Goal: Communication & Community: Connect with others

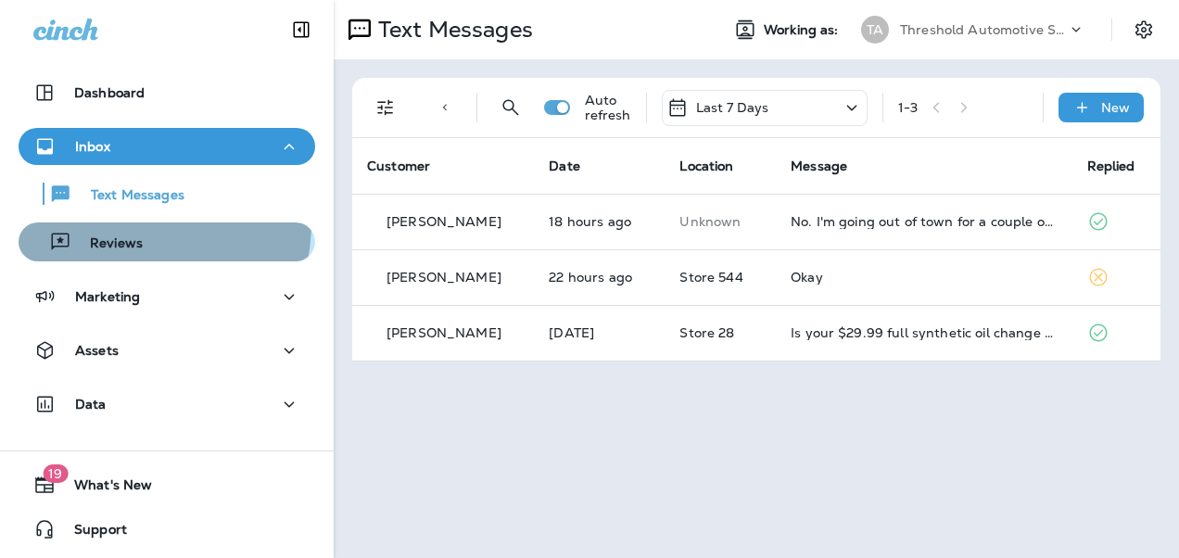
click at [120, 222] on button "Reviews" at bounding box center [167, 241] width 297 height 39
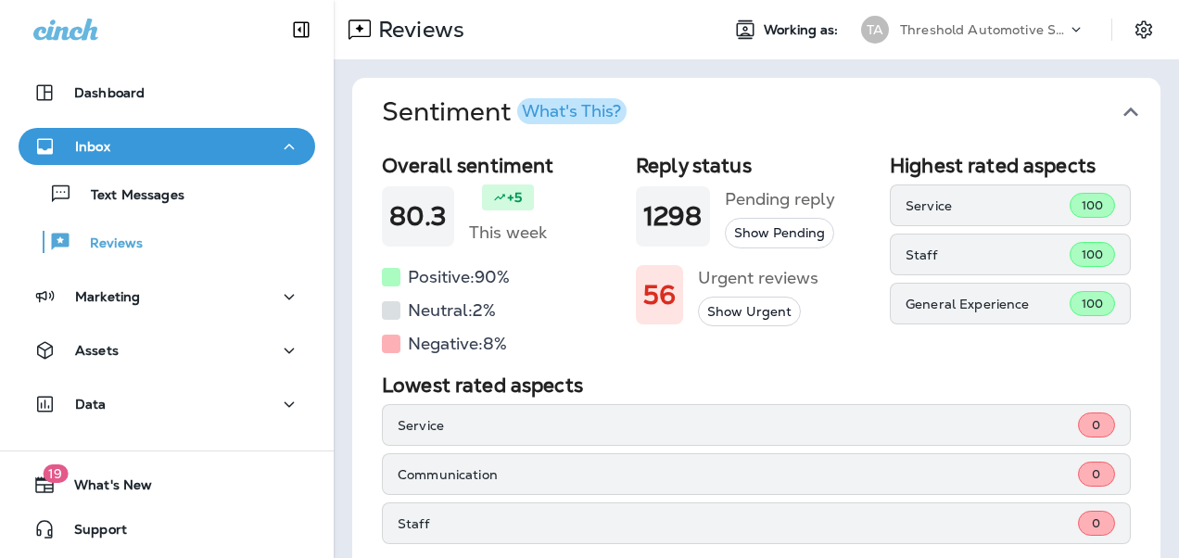
click at [929, 252] on p "Staff" at bounding box center [987, 254] width 164 height 15
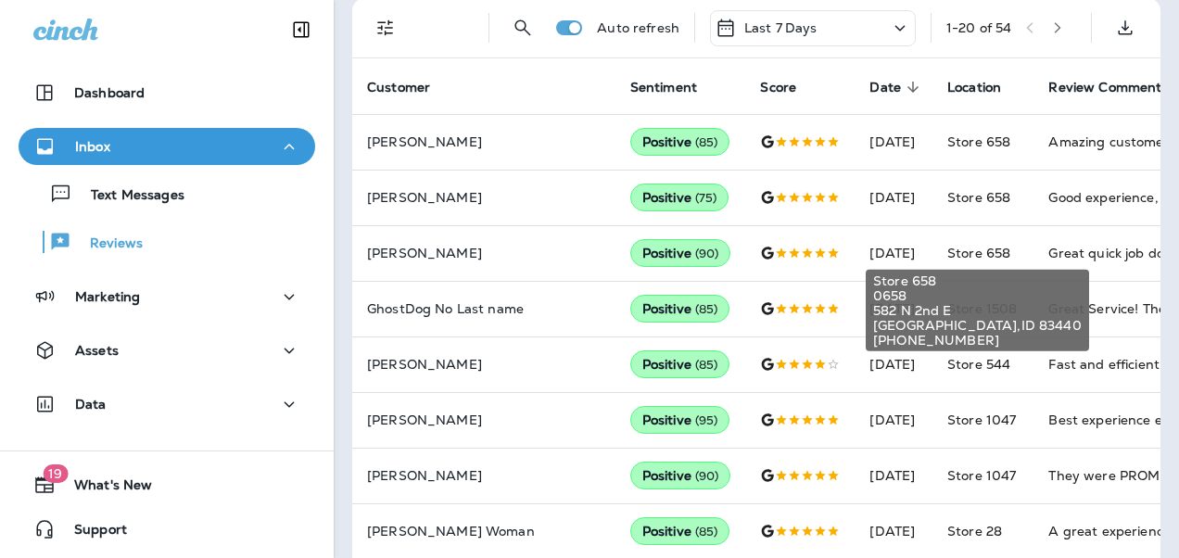
click at [929, 0] on body "Dashboard Inbox Text Messages Reviews Marketing Assets Data 19 What's New Suppo…" at bounding box center [589, 0] width 1179 height 0
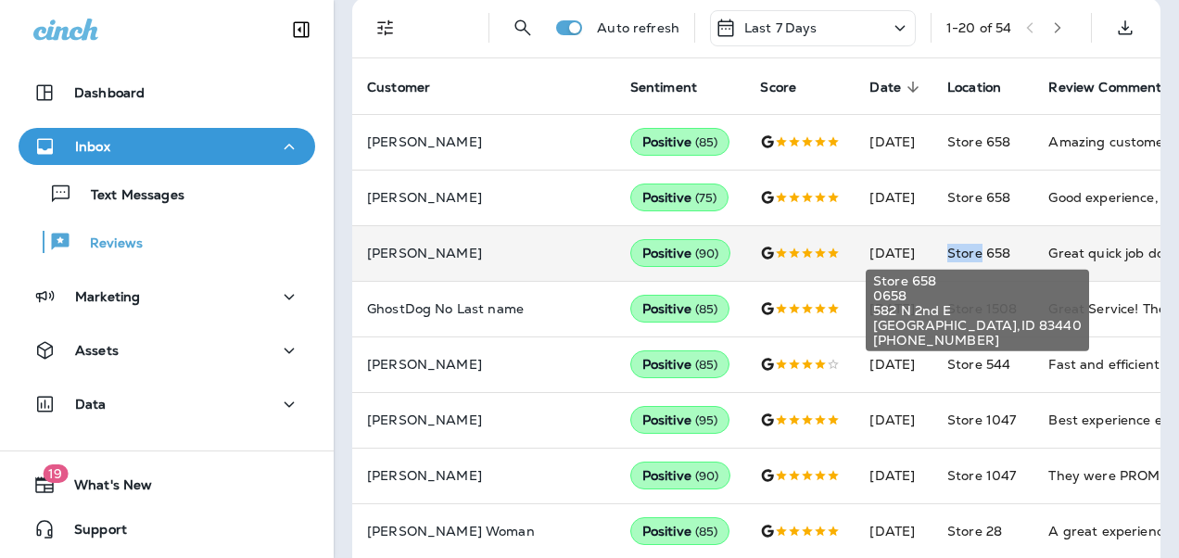
click at [947, 252] on span "Store 658" at bounding box center [978, 253] width 63 height 17
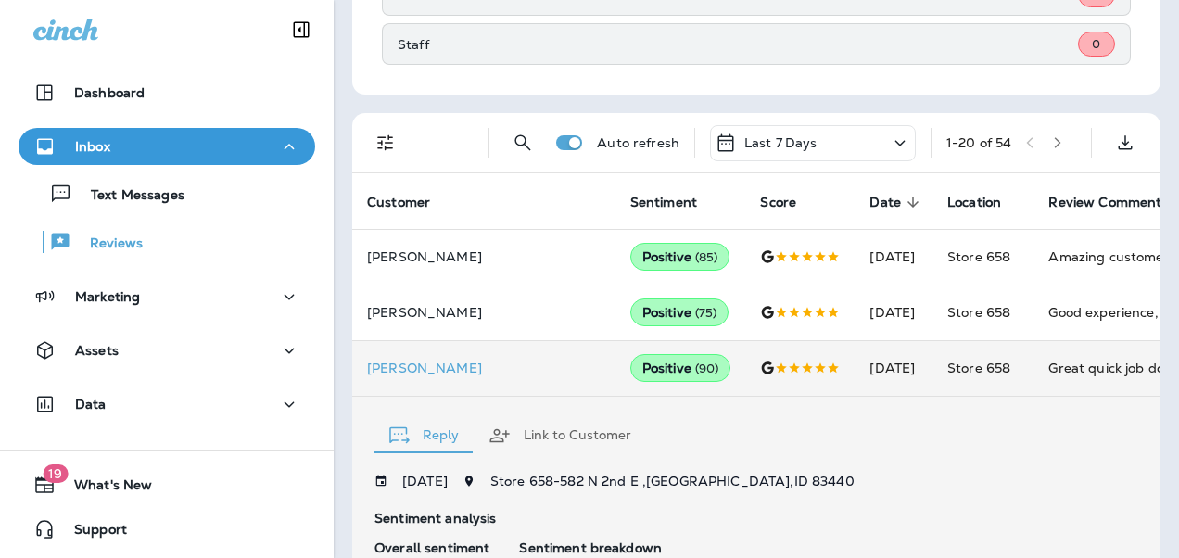
scroll to position [482, 0]
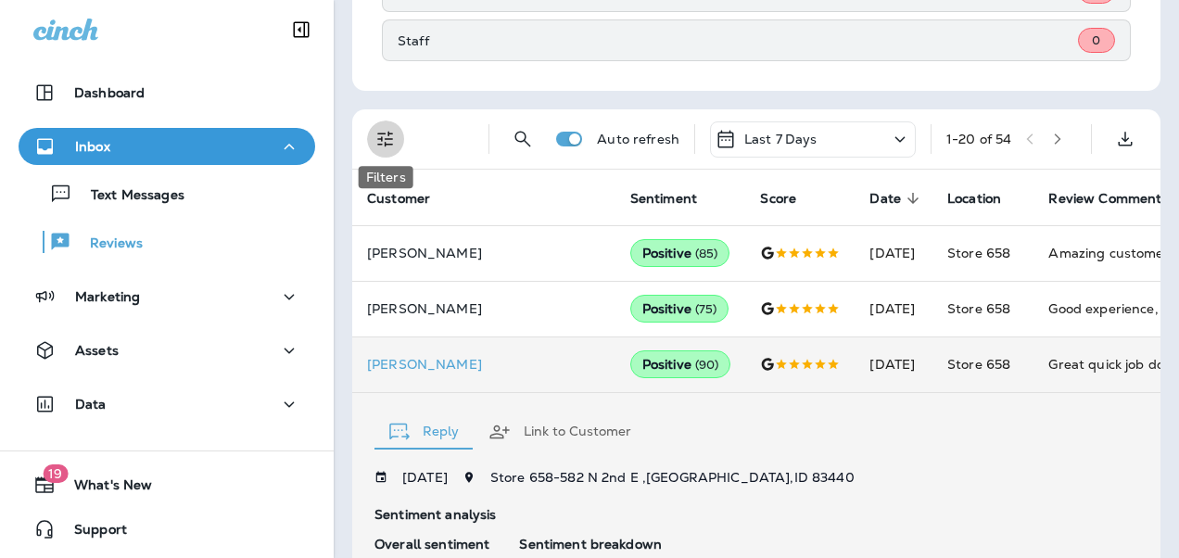
click at [390, 137] on icon "Filters" at bounding box center [385, 139] width 22 height 22
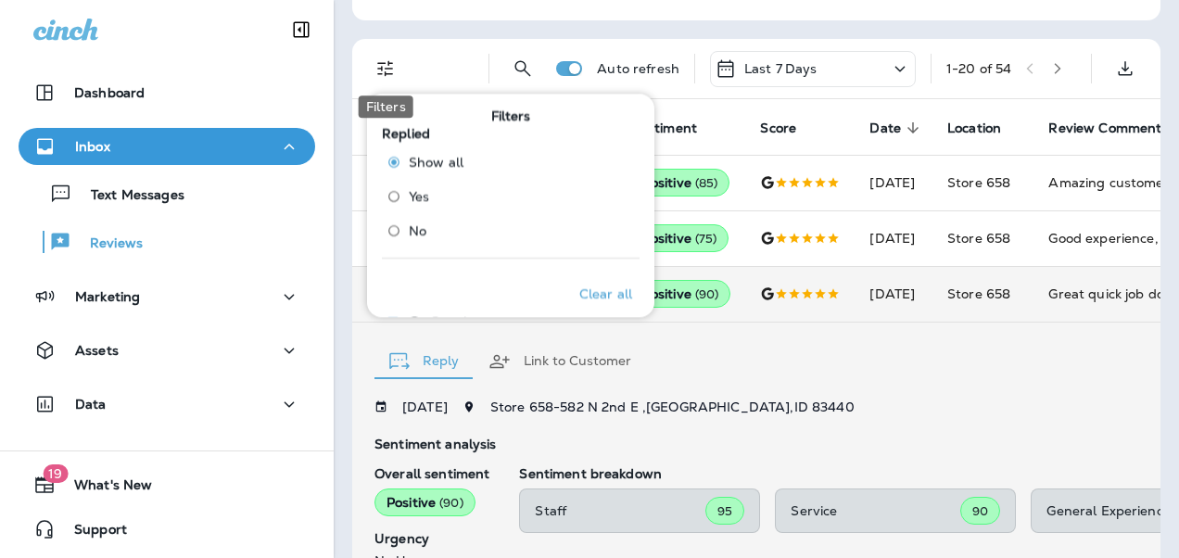
scroll to position [556, 0]
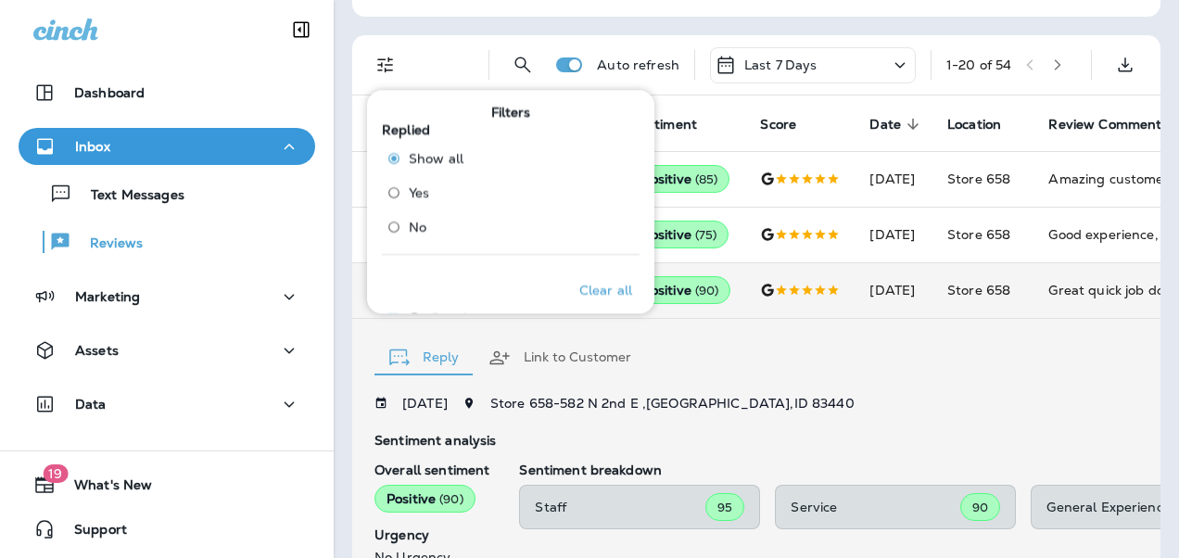
click at [390, 137] on span "Replied" at bounding box center [406, 129] width 48 height 17
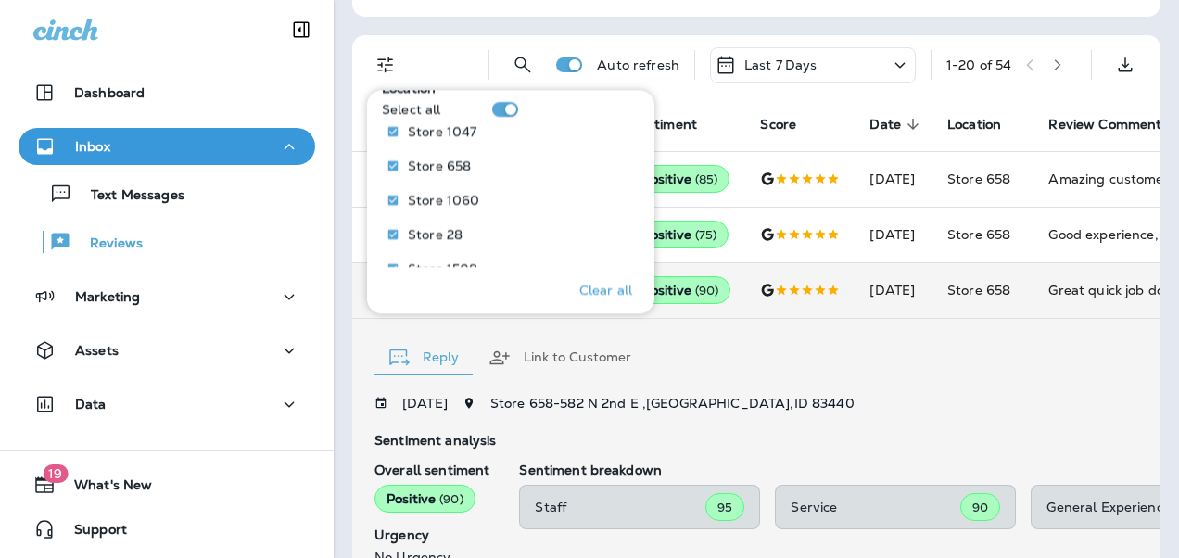
scroll to position [871, 0]
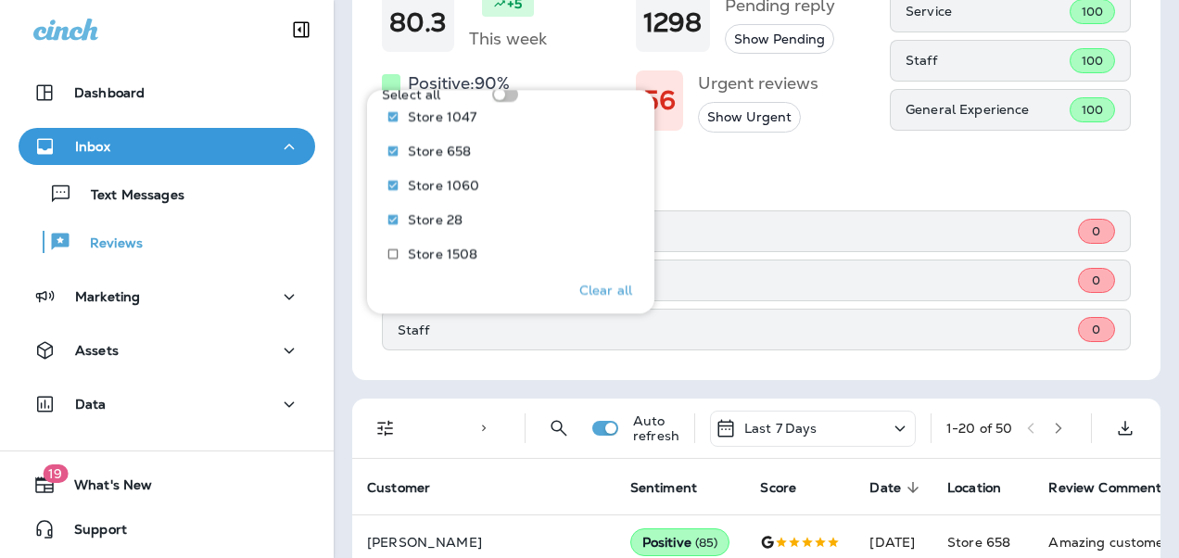
scroll to position [556, 0]
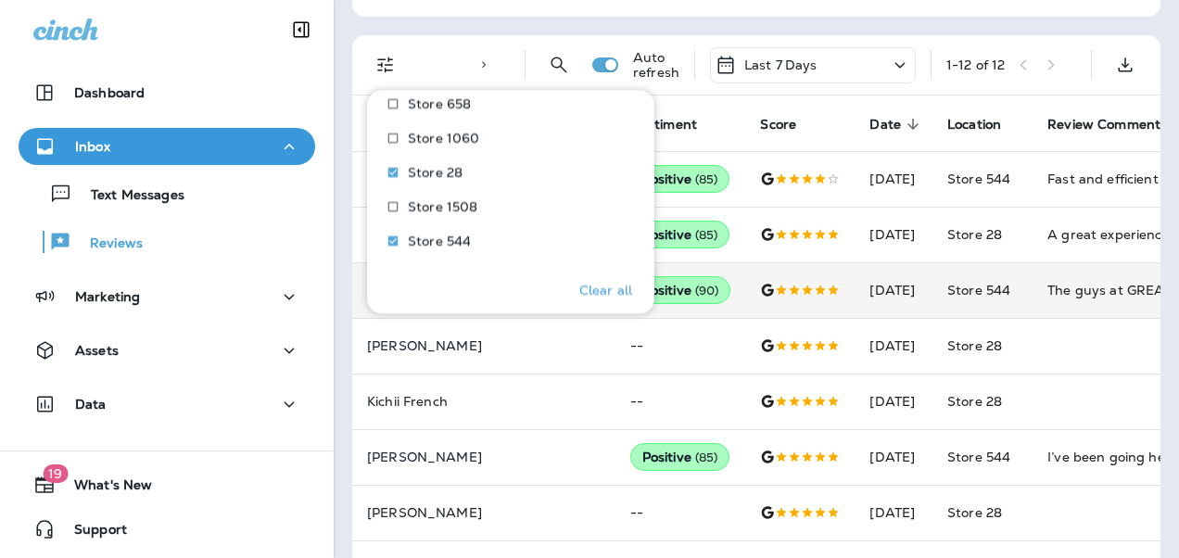
scroll to position [922, 0]
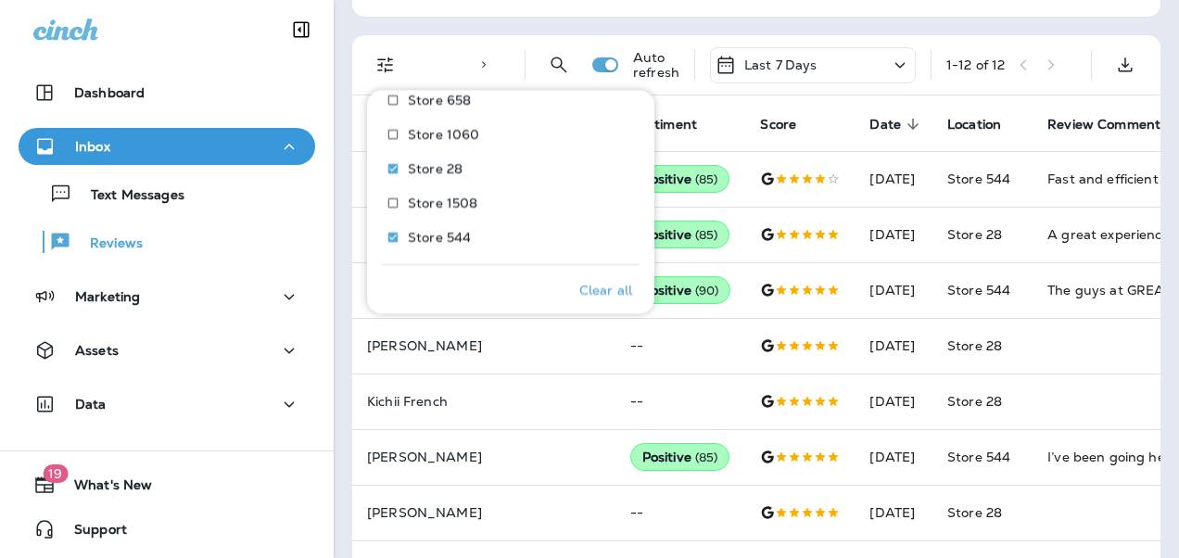
click at [456, 43] on div "Location : Store 28 +1" at bounding box center [464, 65] width 76 height 44
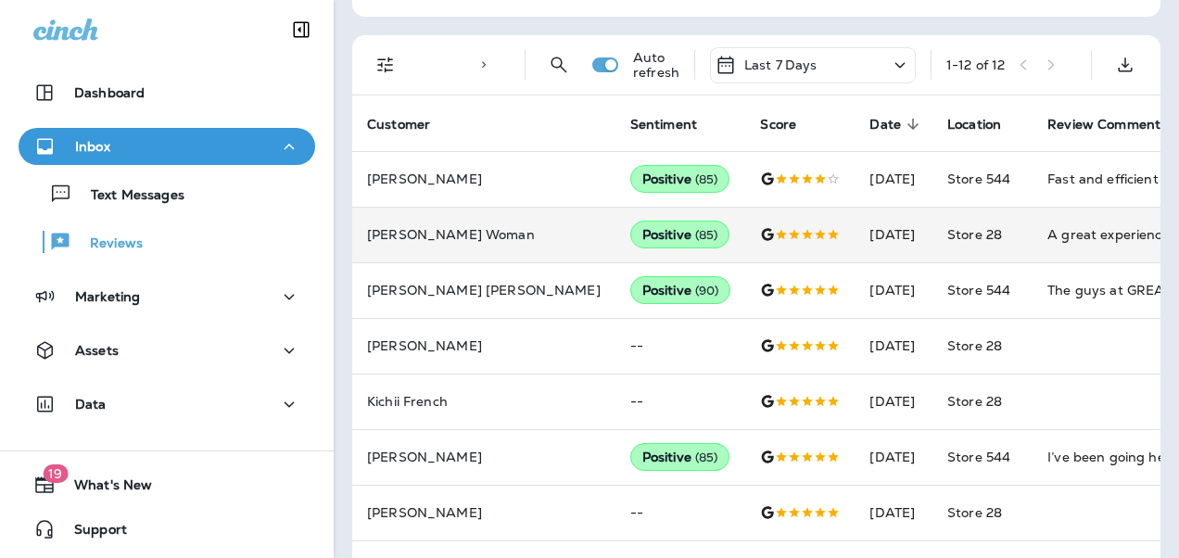
scroll to position [539, 0]
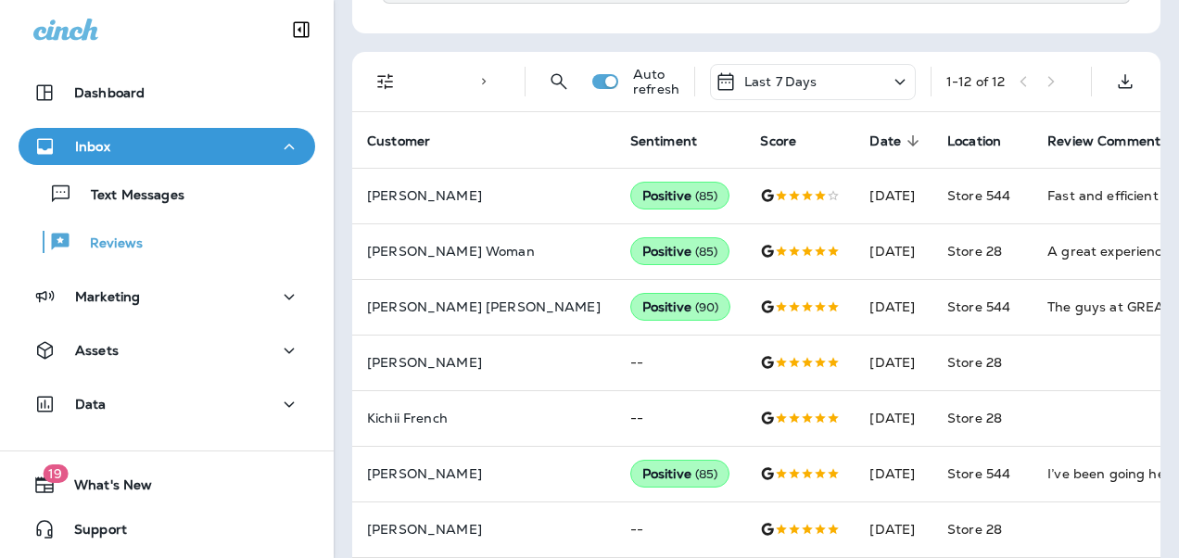
click at [745, 127] on th "Score" at bounding box center [799, 140] width 109 height 56
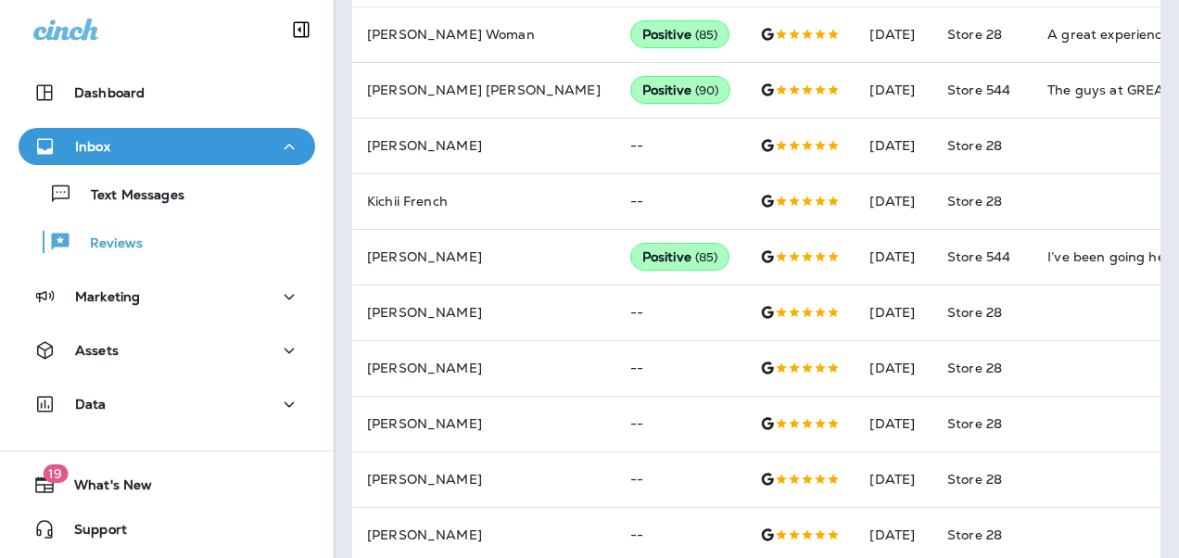
scroll to position [762, 0]
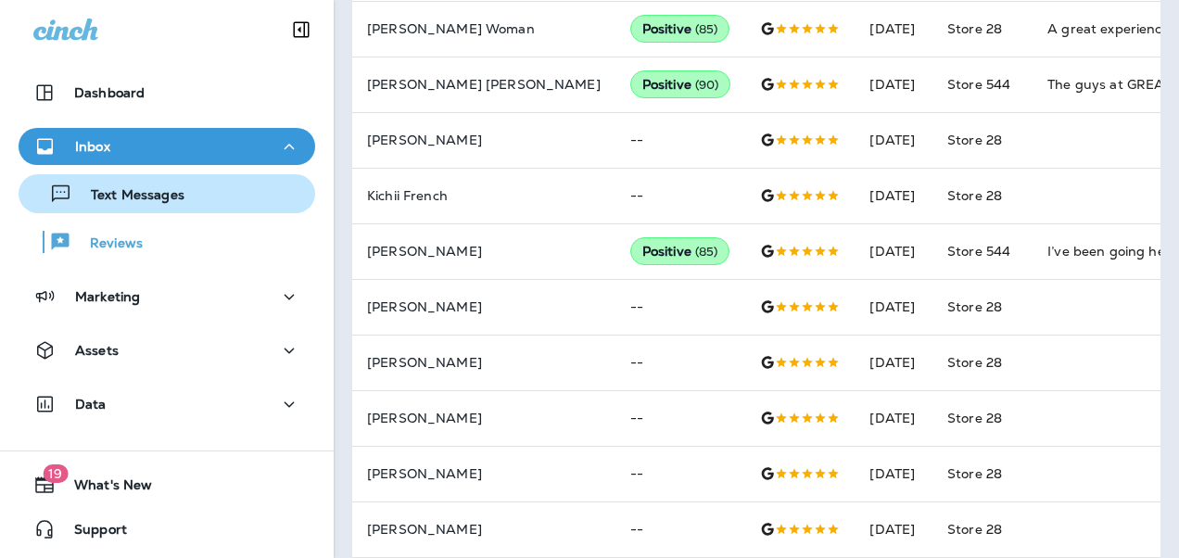
click at [194, 184] on div "Text Messages" at bounding box center [167, 194] width 282 height 28
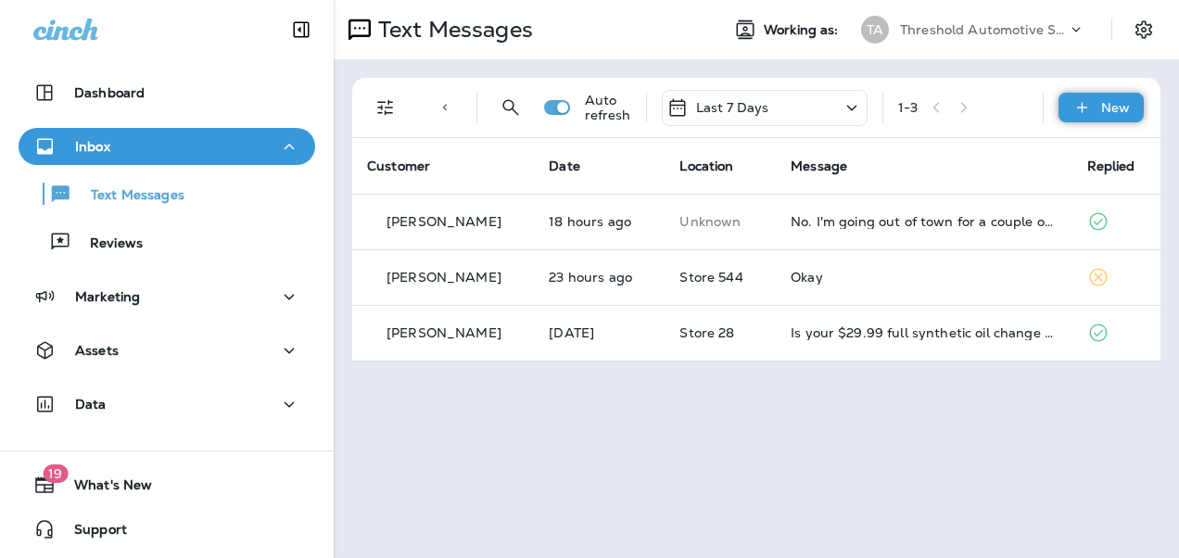
click at [1094, 111] on div "New" at bounding box center [1100, 108] width 85 height 30
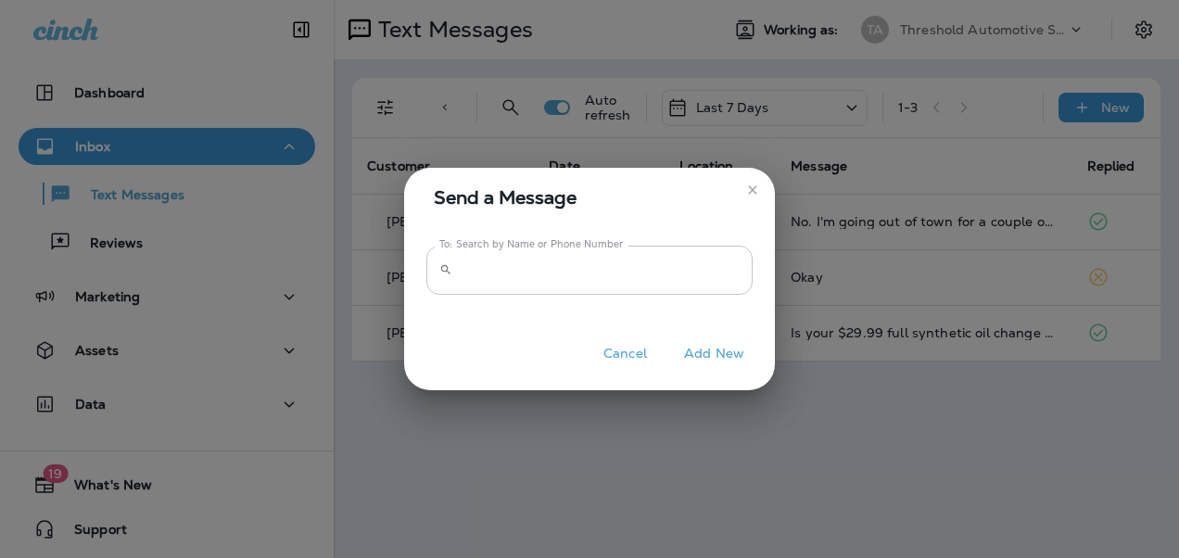
click at [741, 272] on div "Send a Message To: Search by Name or Phone Number ​ To: Search by Name or Phone…" at bounding box center [589, 279] width 1179 height 558
drag, startPoint x: 741, startPoint y: 272, endPoint x: 744, endPoint y: 282, distance: 9.7
drag, startPoint x: 744, startPoint y: 282, endPoint x: 706, endPoint y: 265, distance: 41.5
click at [706, 265] on input "To: Search by Name or Phone Number" at bounding box center [606, 270] width 293 height 49
drag, startPoint x: 706, startPoint y: 265, endPoint x: 603, endPoint y: 247, distance: 104.4
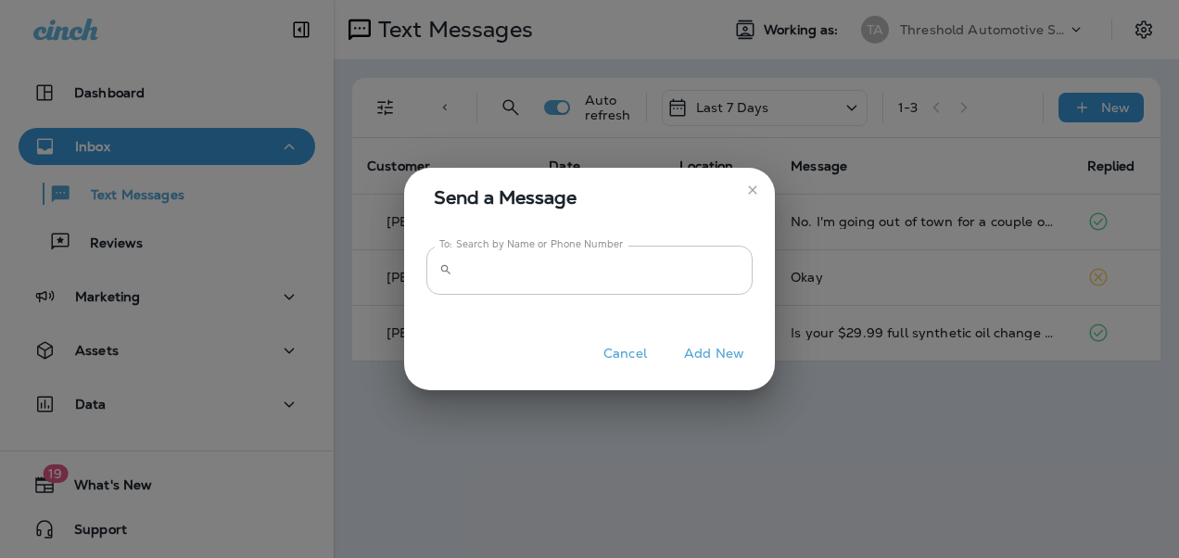
click at [603, 247] on label "To: Search by Name or Phone Number" at bounding box center [531, 244] width 184 height 14
click at [603, 247] on input "To: Search by Name or Phone Number" at bounding box center [606, 270] width 293 height 49
click at [603, 247] on label "To: Search by Name or Phone Number" at bounding box center [531, 244] width 184 height 14
click at [603, 247] on input "To: Search by Name or Phone Number" at bounding box center [606, 270] width 293 height 49
paste input "**********"
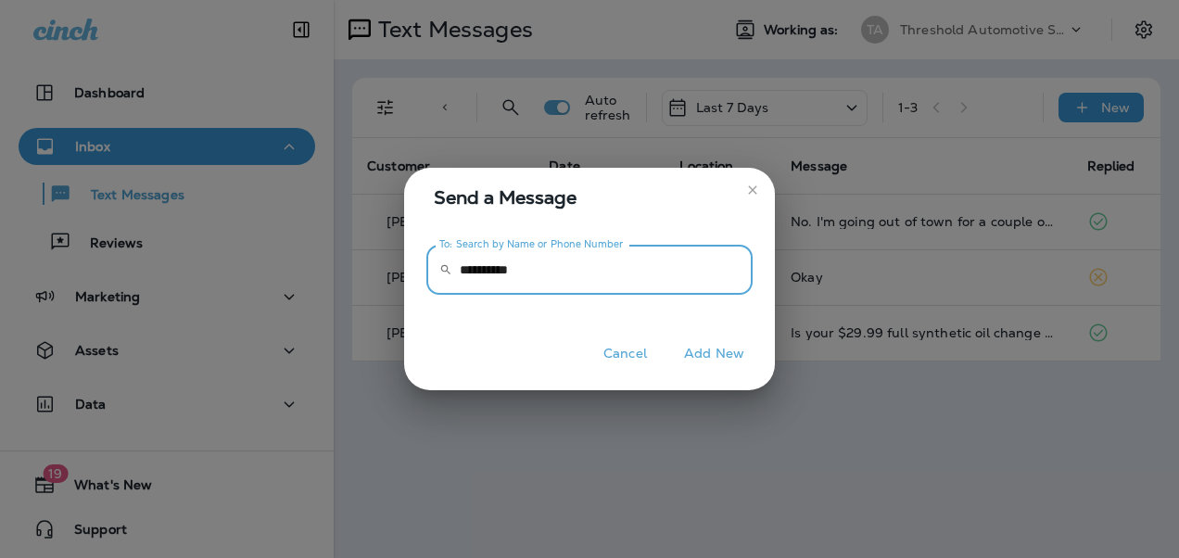
type input "**********"
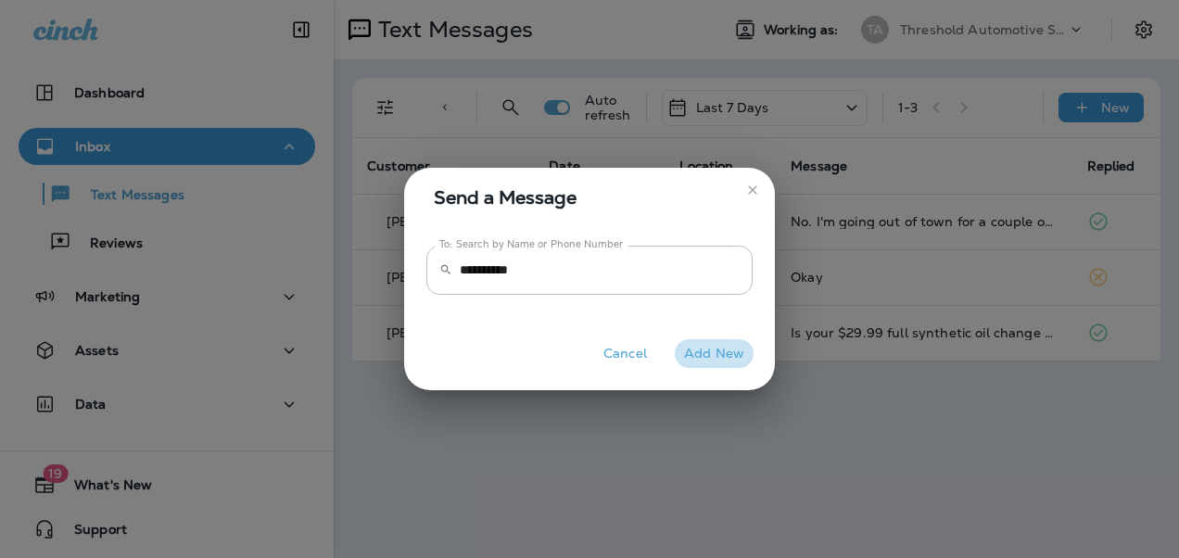
click at [692, 341] on button "Add New" at bounding box center [714, 353] width 79 height 29
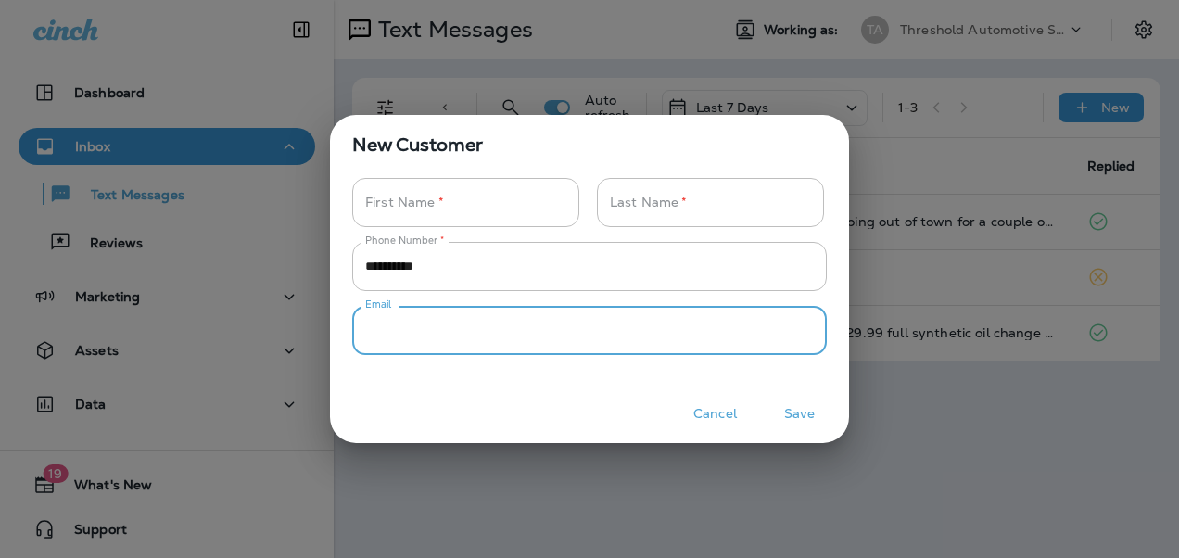
click at [849, 184] on div "**********" at bounding box center [589, 279] width 1179 height 558
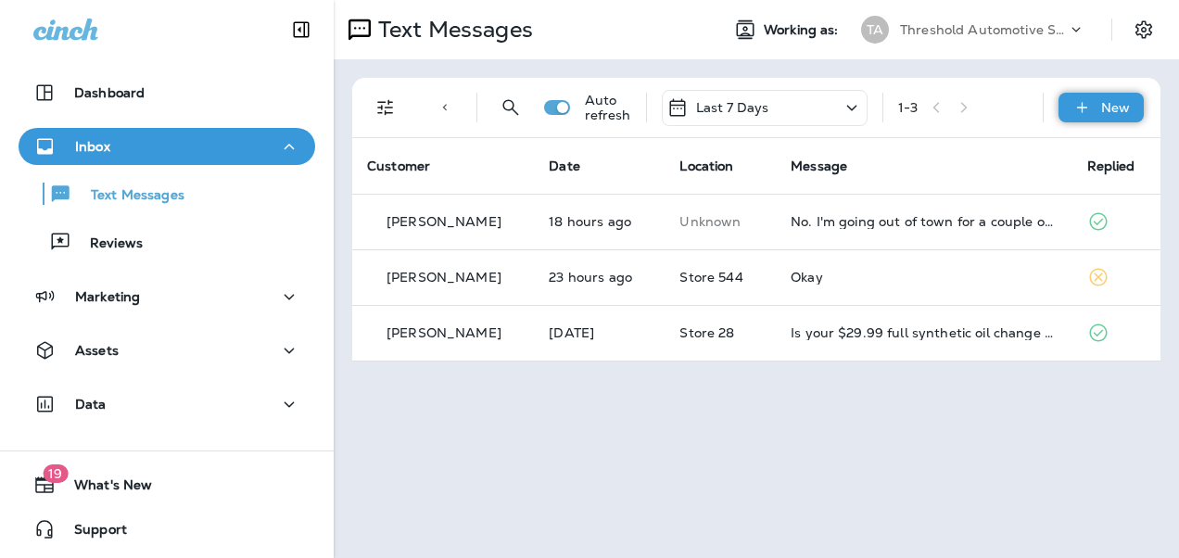
click at [1084, 111] on icon at bounding box center [1081, 107] width 19 height 19
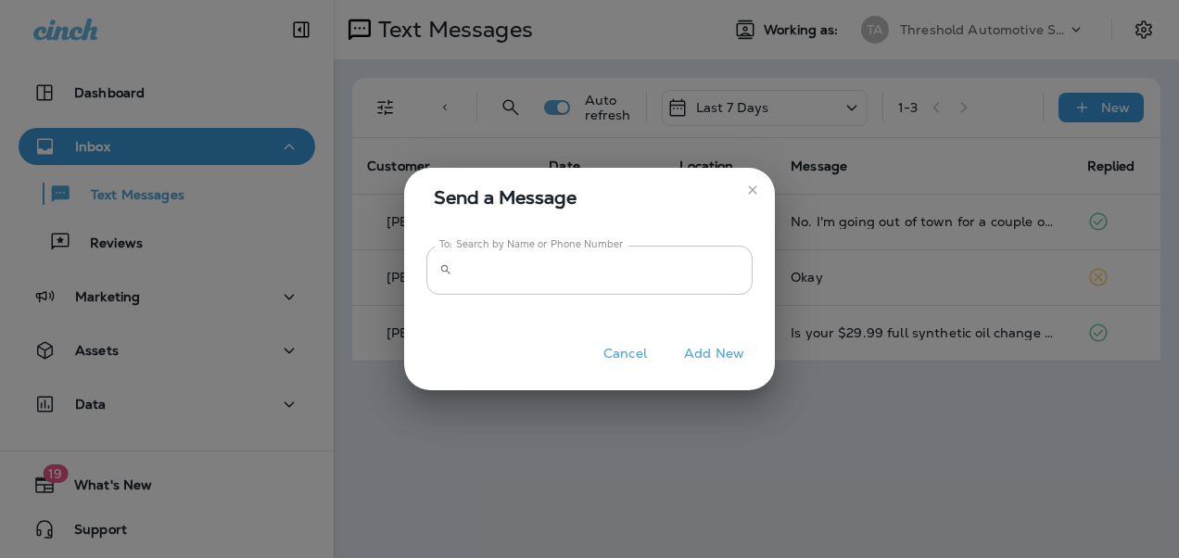
drag, startPoint x: 810, startPoint y: 250, endPoint x: 727, endPoint y: 267, distance: 85.1
click at [727, 267] on div "Send a Message To: Search by Name or Phone Number ​ To: Search by Name or Phone…" at bounding box center [589, 279] width 1179 height 558
click at [727, 267] on input "To: Search by Name or Phone Number" at bounding box center [606, 270] width 293 height 49
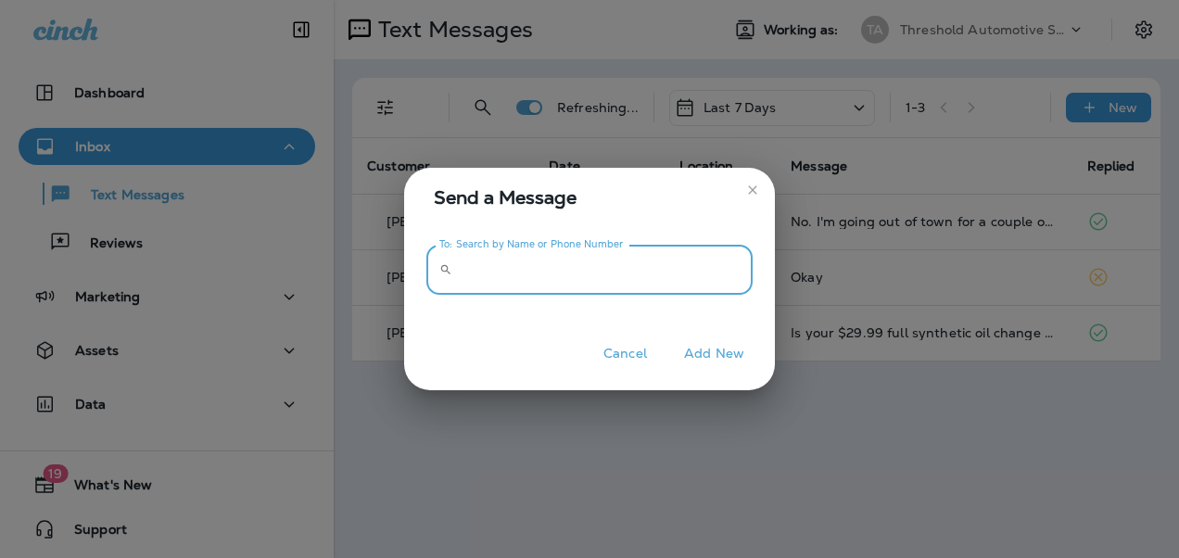
drag, startPoint x: 727, startPoint y: 267, endPoint x: 647, endPoint y: 250, distance: 81.4
click at [647, 250] on input "To: Search by Name or Phone Number" at bounding box center [606, 270] width 293 height 49
paste input "**********"
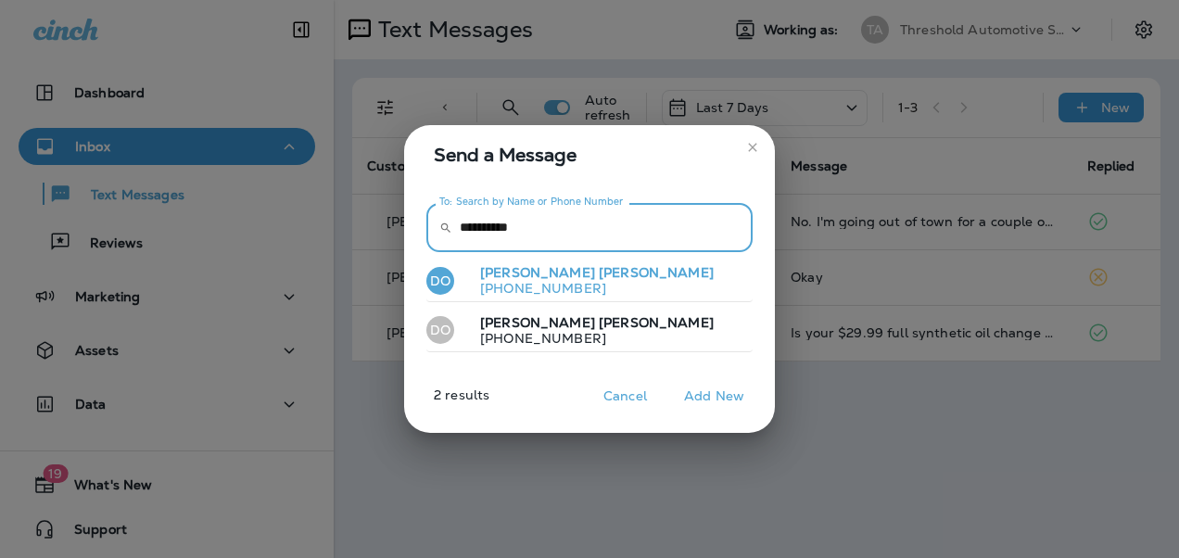
type input "**********"
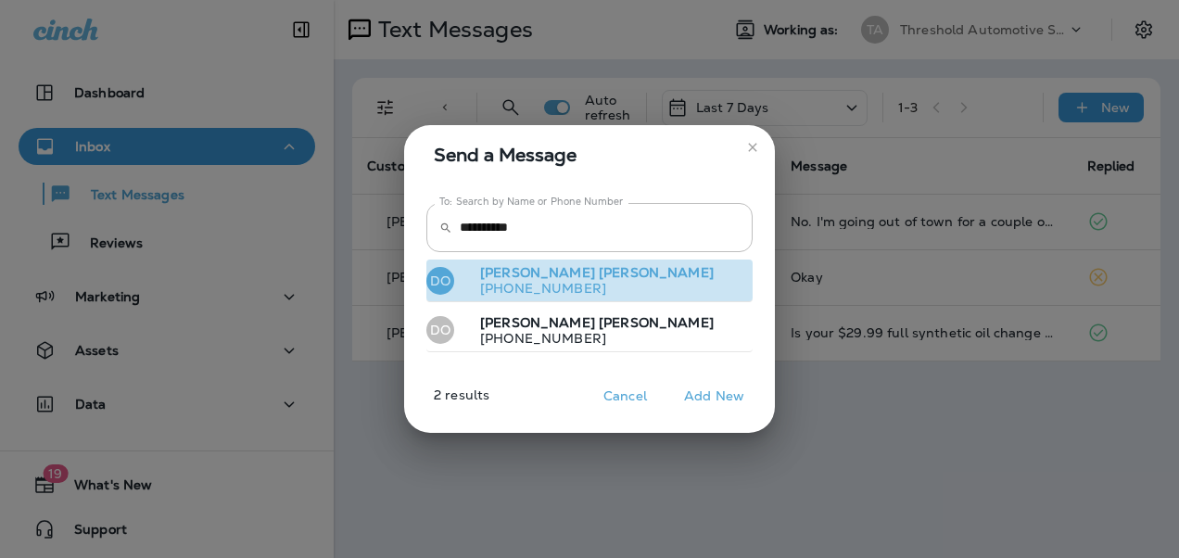
click at [572, 272] on p "[PERSON_NAME]" at bounding box center [589, 273] width 248 height 16
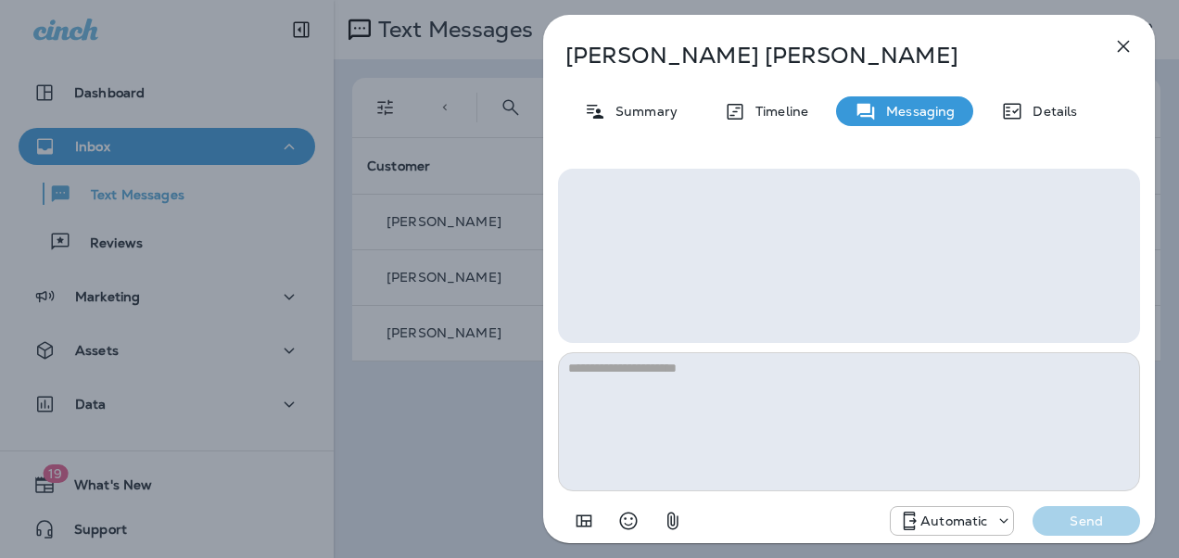
click at [517, 260] on div "[PERSON_NAME] Summary Timeline Messaging Details Automatic Send" at bounding box center [589, 279] width 1179 height 558
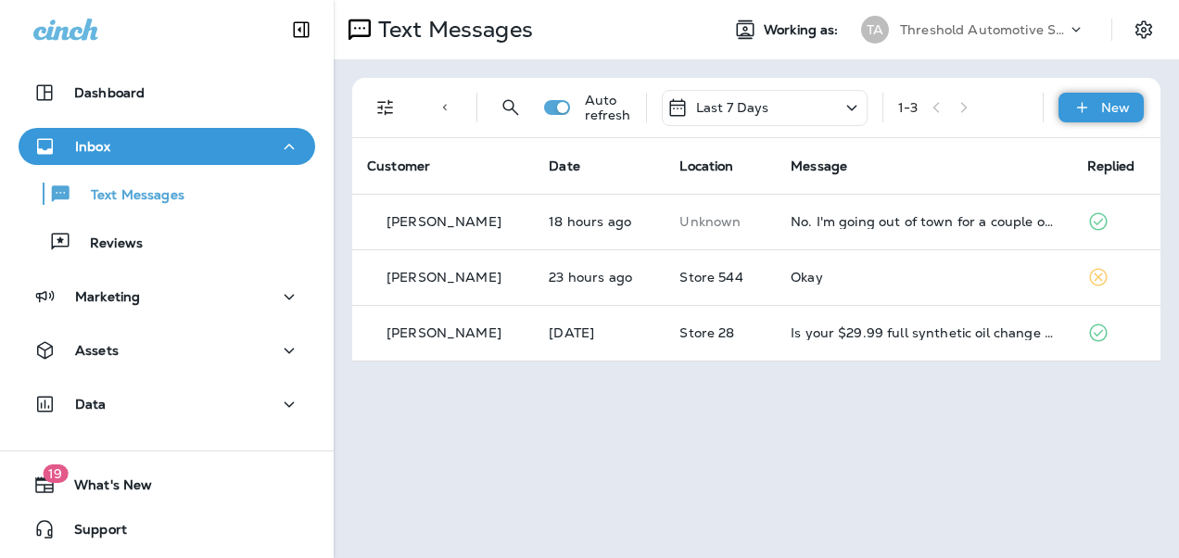
click at [1077, 96] on div "New" at bounding box center [1100, 108] width 85 height 30
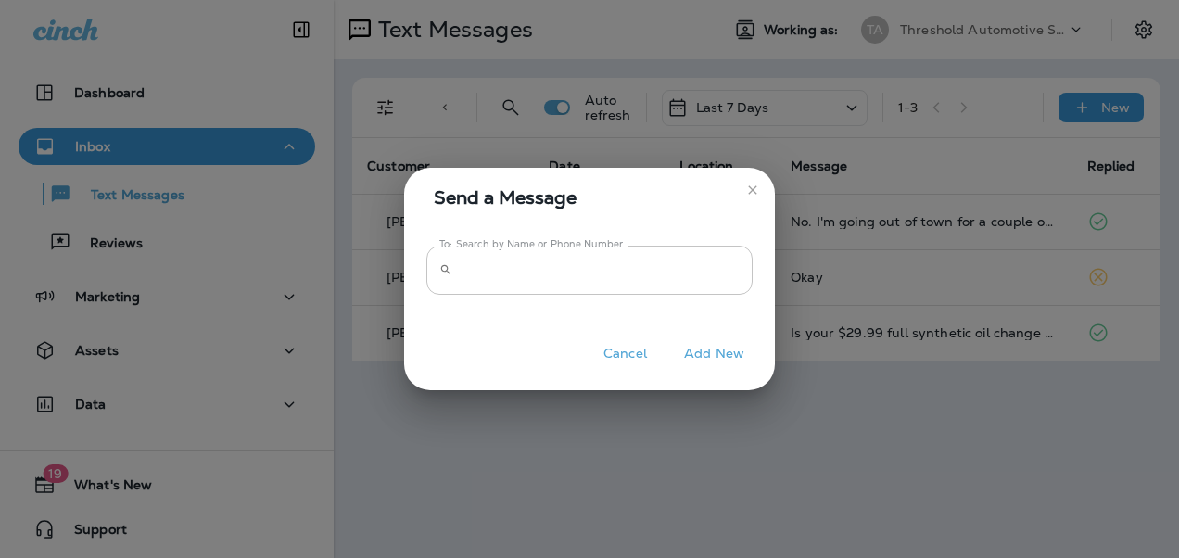
click at [672, 282] on input "To: Search by Name or Phone Number" at bounding box center [606, 270] width 293 height 49
paste input "**********"
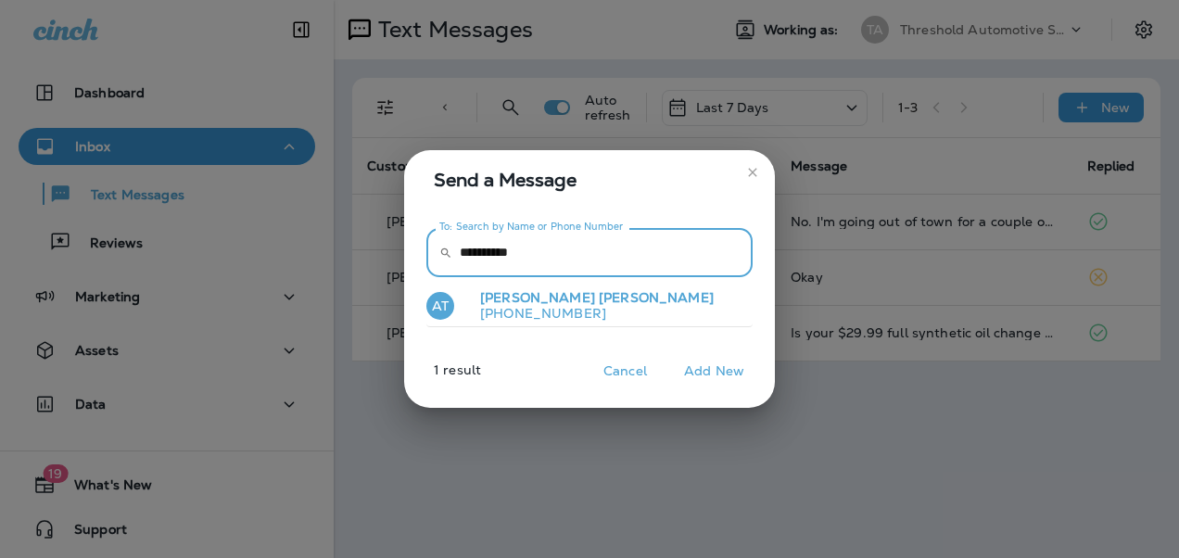
type input "**********"
click at [612, 312] on button "AT [PERSON_NAME] [PHONE_NUMBER]" at bounding box center [589, 306] width 326 height 43
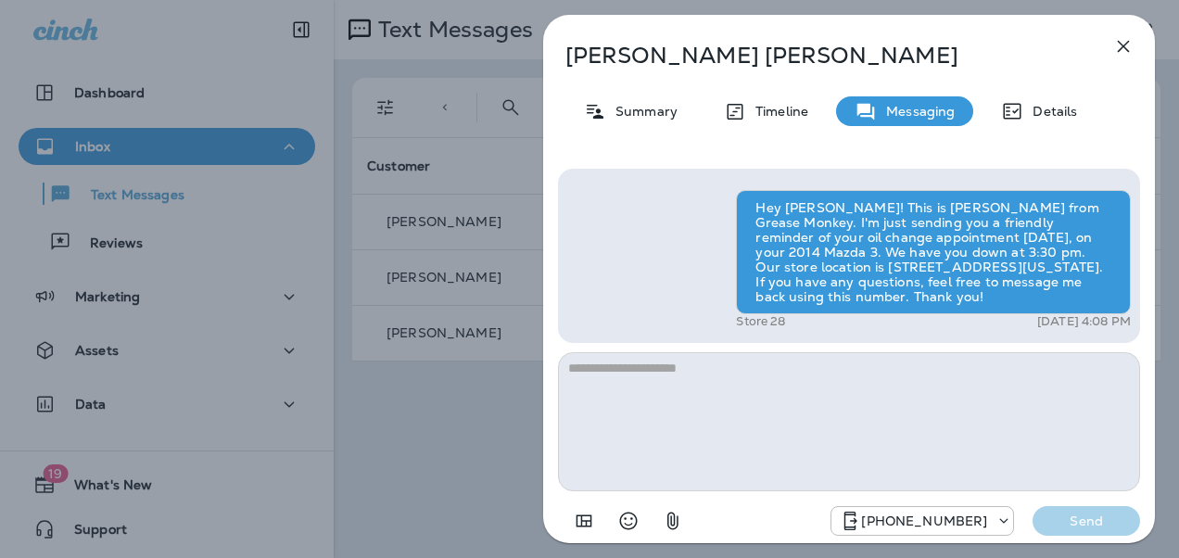
click at [524, 354] on div "[PERSON_NAME] Summary Timeline Messaging Details Hey [PERSON_NAME]! This is [PE…" at bounding box center [849, 279] width 660 height 558
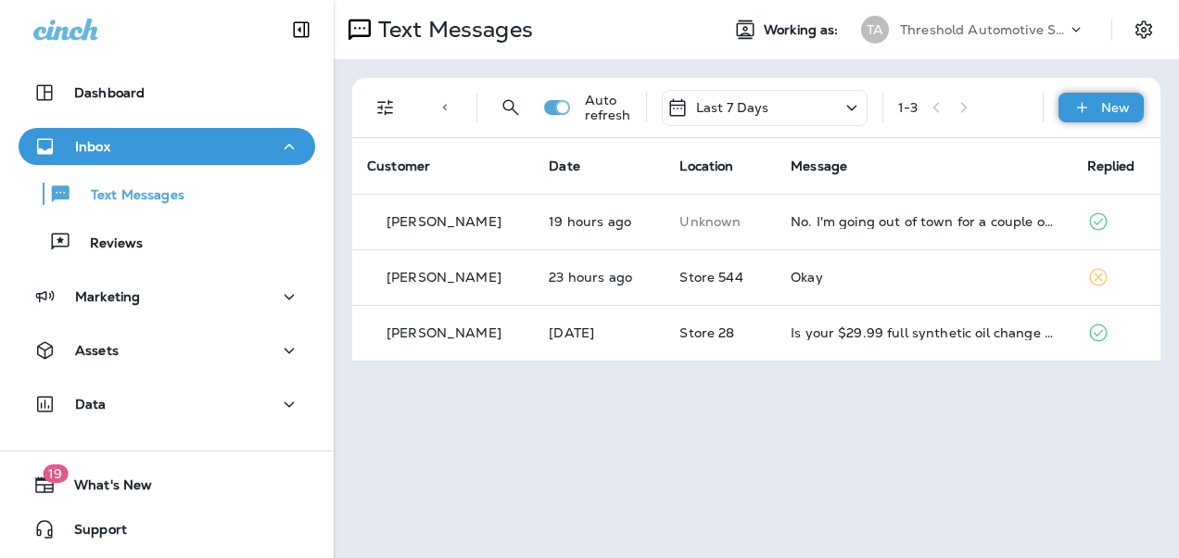
click at [1081, 97] on div "New" at bounding box center [1100, 108] width 85 height 30
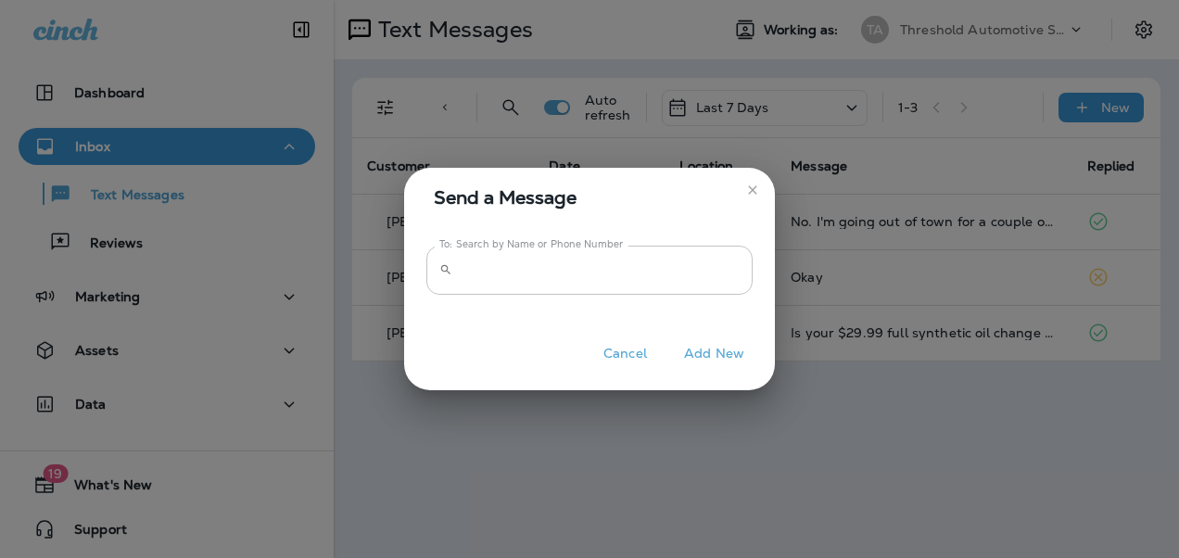
click at [740, 260] on input "To: Search by Name or Phone Number" at bounding box center [606, 270] width 293 height 49
paste input "**********"
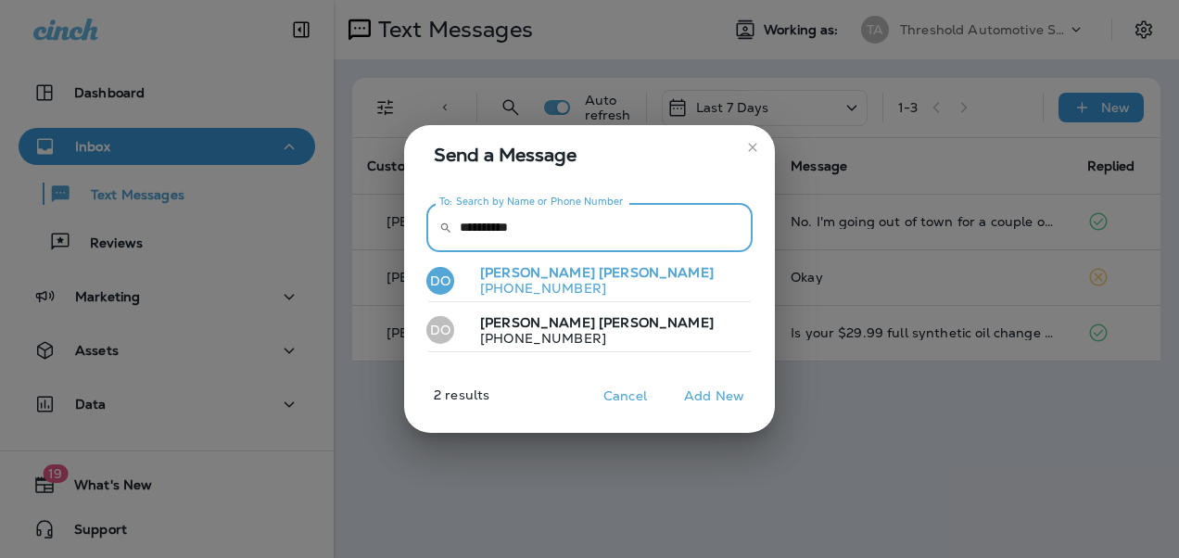
type input "**********"
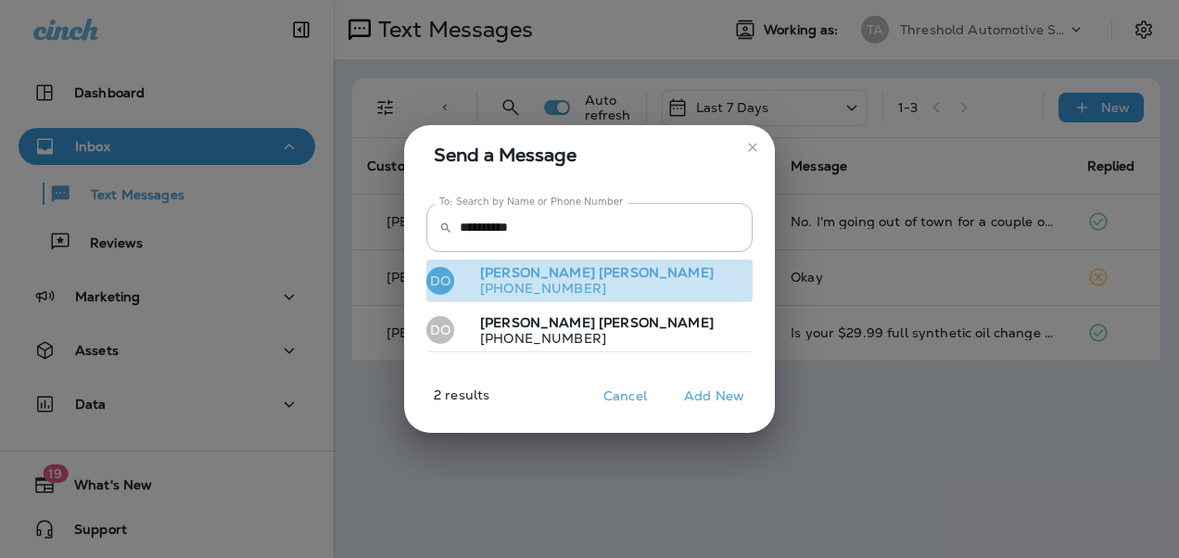
click at [567, 289] on p "[PHONE_NUMBER]" at bounding box center [589, 288] width 248 height 15
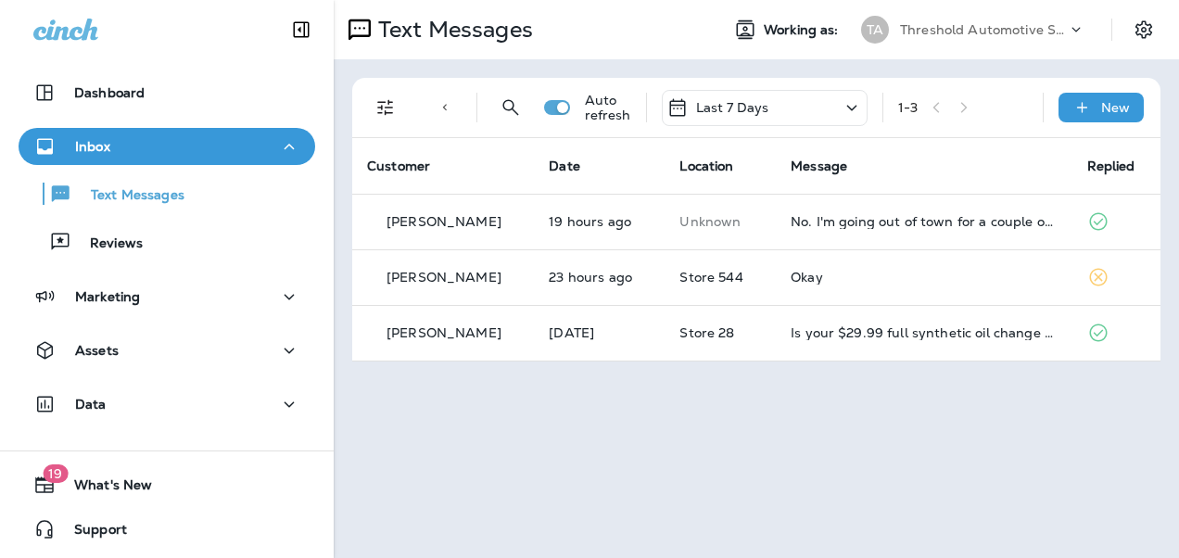
click at [567, 289] on input "To: Search by Name or Phone Number" at bounding box center [606, 270] width 293 height 49
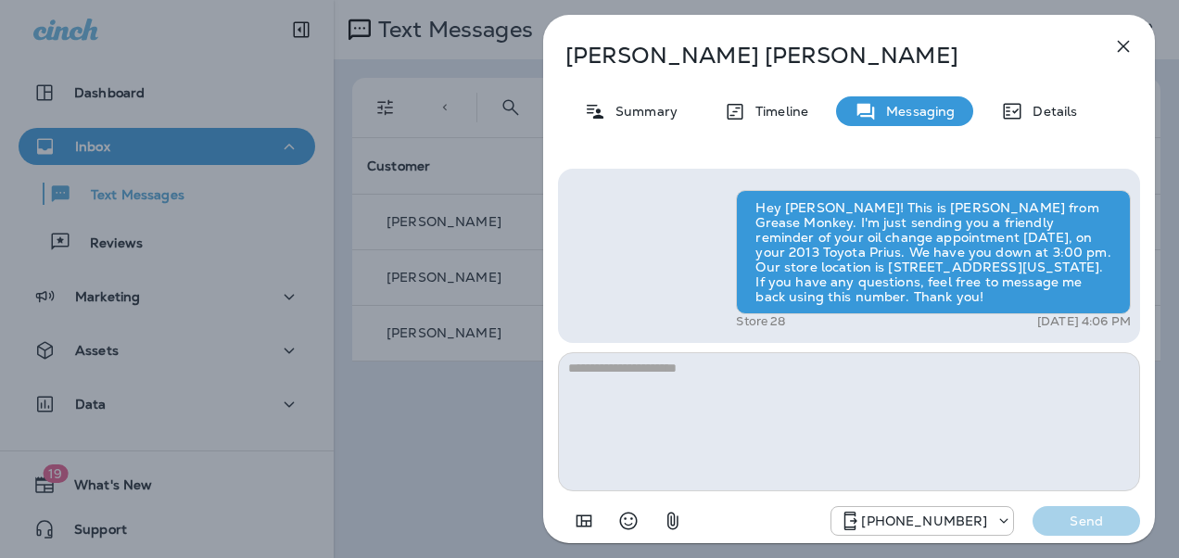
click at [465, 358] on div "[PERSON_NAME] Summary Timeline Messaging Details Hey [PERSON_NAME]! This is [PE…" at bounding box center [589, 279] width 1179 height 558
